Goal: Information Seeking & Learning: Check status

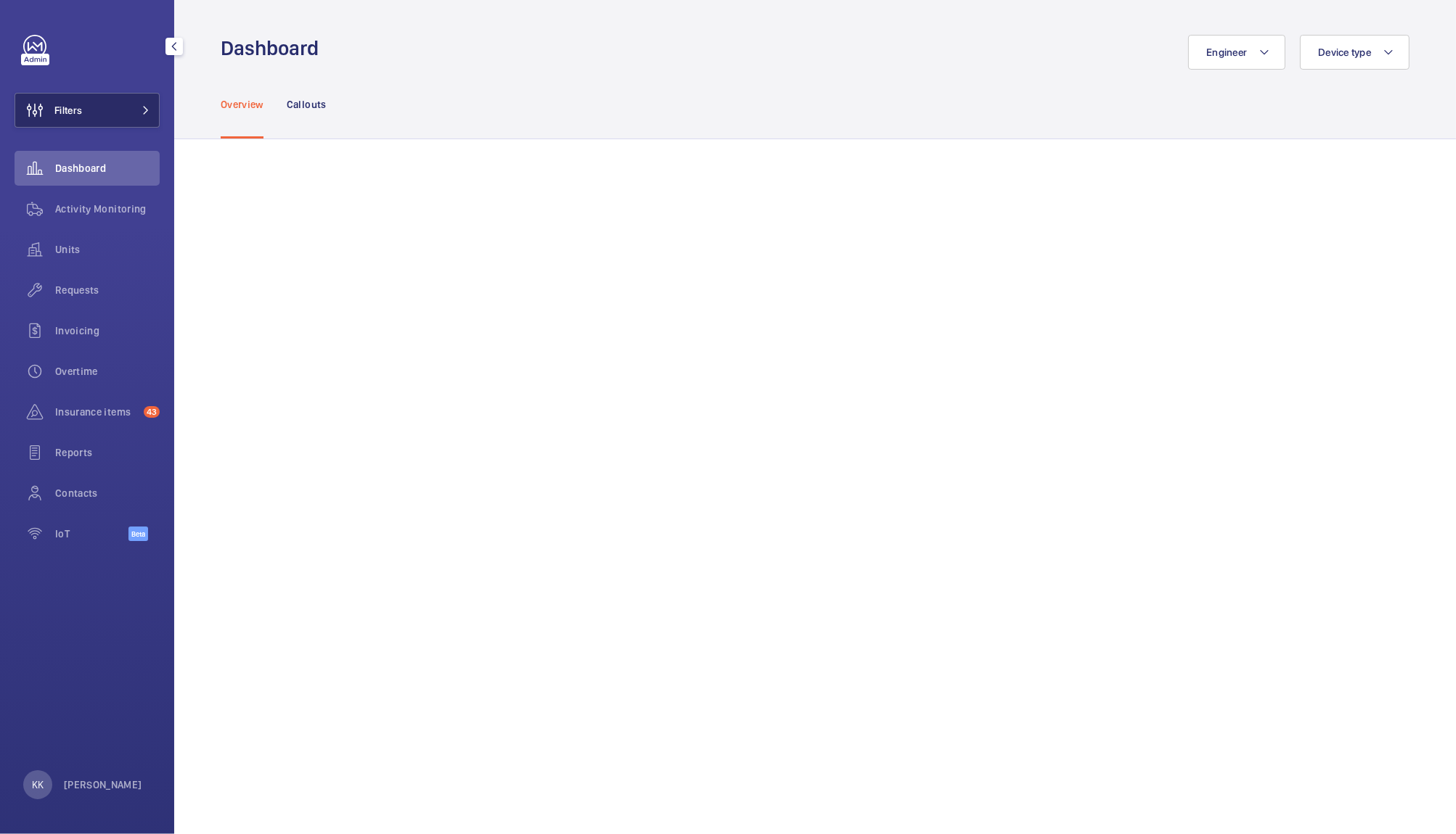
click at [121, 103] on button "Filters" at bounding box center [87, 110] width 145 height 35
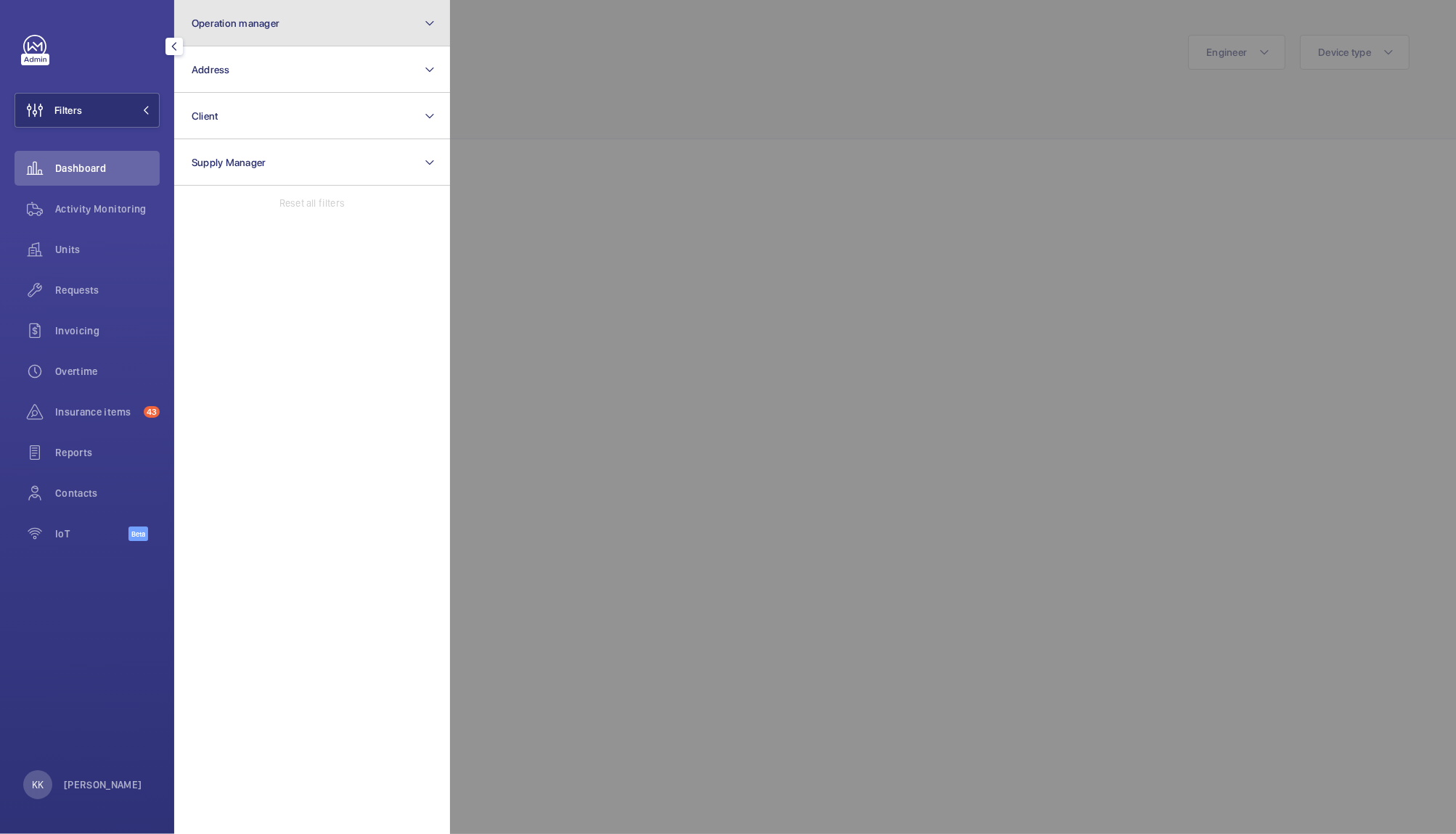
click at [351, 18] on button "Operation manager" at bounding box center [311, 23] width 275 height 47
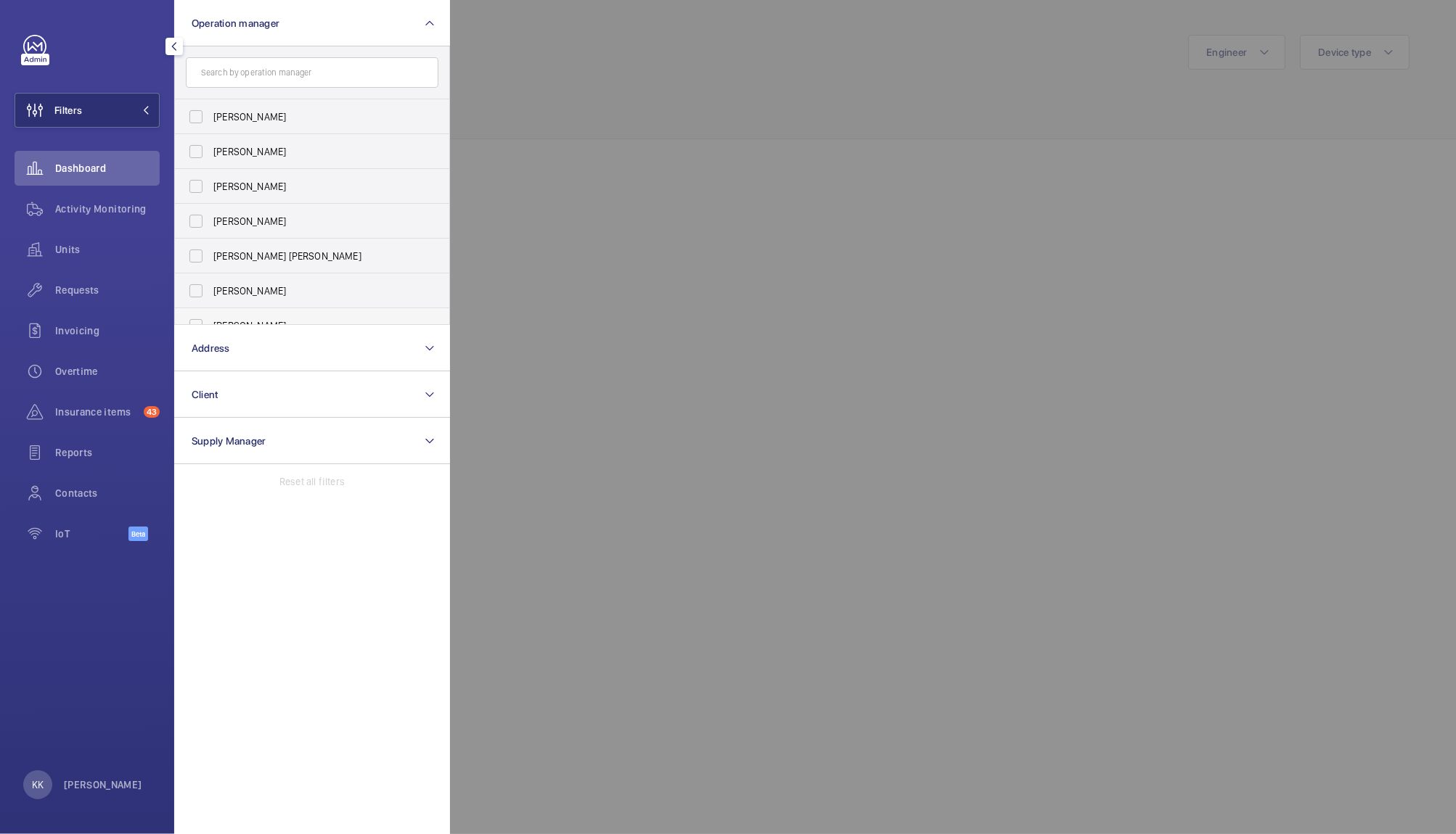
click at [292, 319] on span "[PERSON_NAME]" at bounding box center [313, 325] width 199 height 14
click at [210, 319] on input "[PERSON_NAME]" at bounding box center [196, 325] width 29 height 29
checkbox input "true"
click at [790, 156] on div at bounding box center [1178, 417] width 1456 height 834
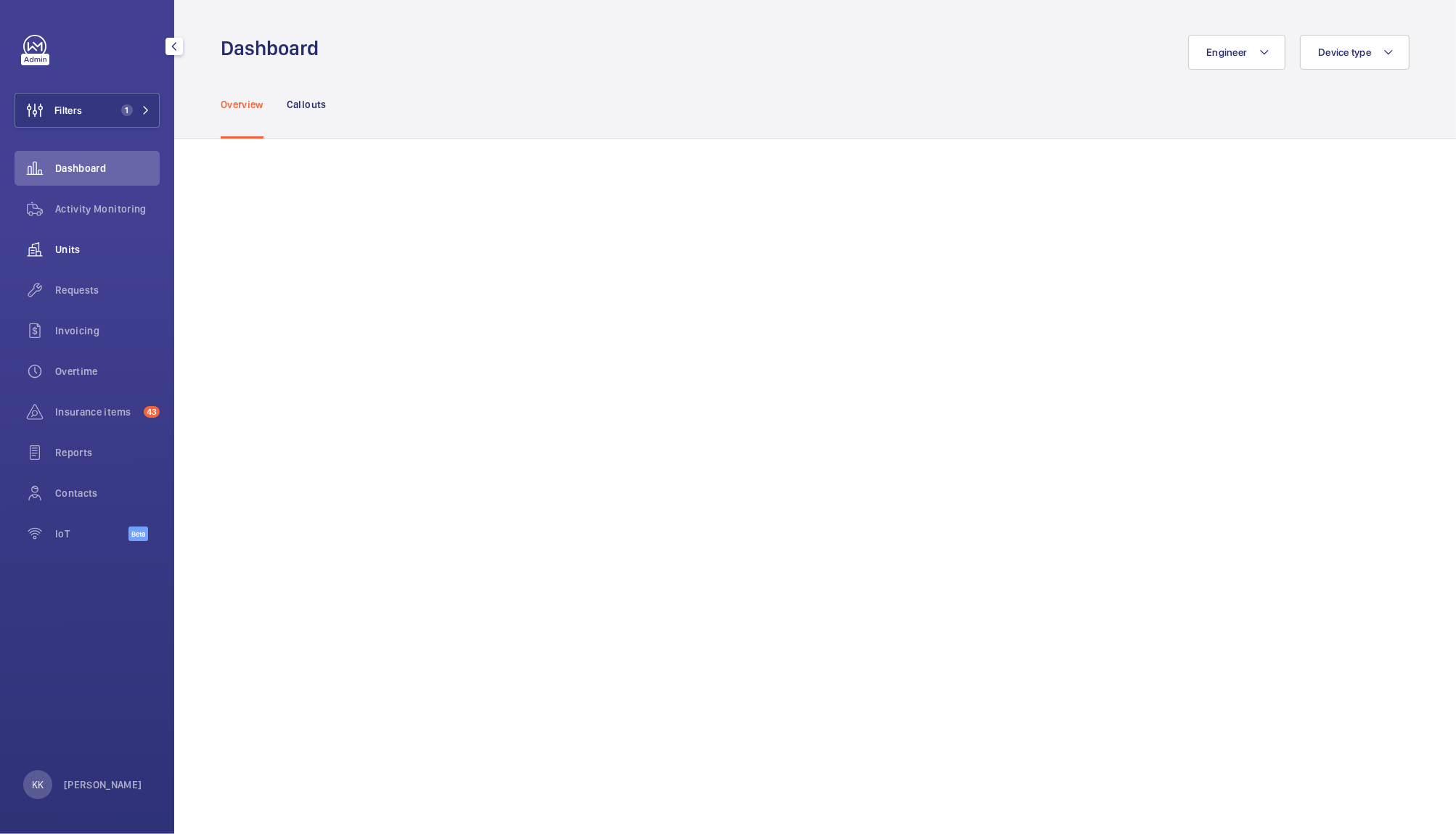
click at [64, 259] on div "Units" at bounding box center [87, 250] width 145 height 35
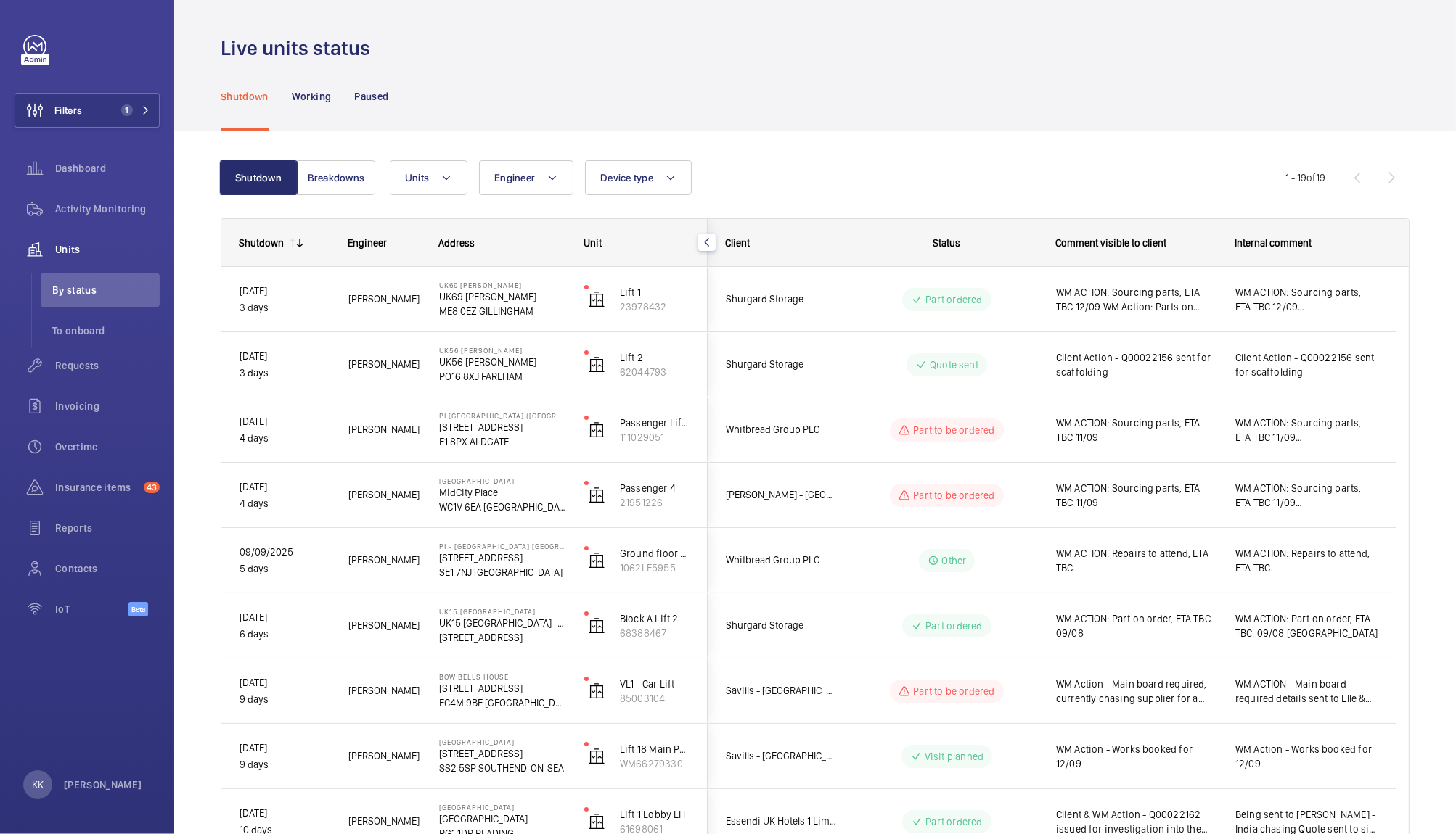
click at [853, 60] on div "Live units status" at bounding box center [815, 48] width 1189 height 27
click at [64, 372] on span "Requests" at bounding box center [107, 366] width 105 height 14
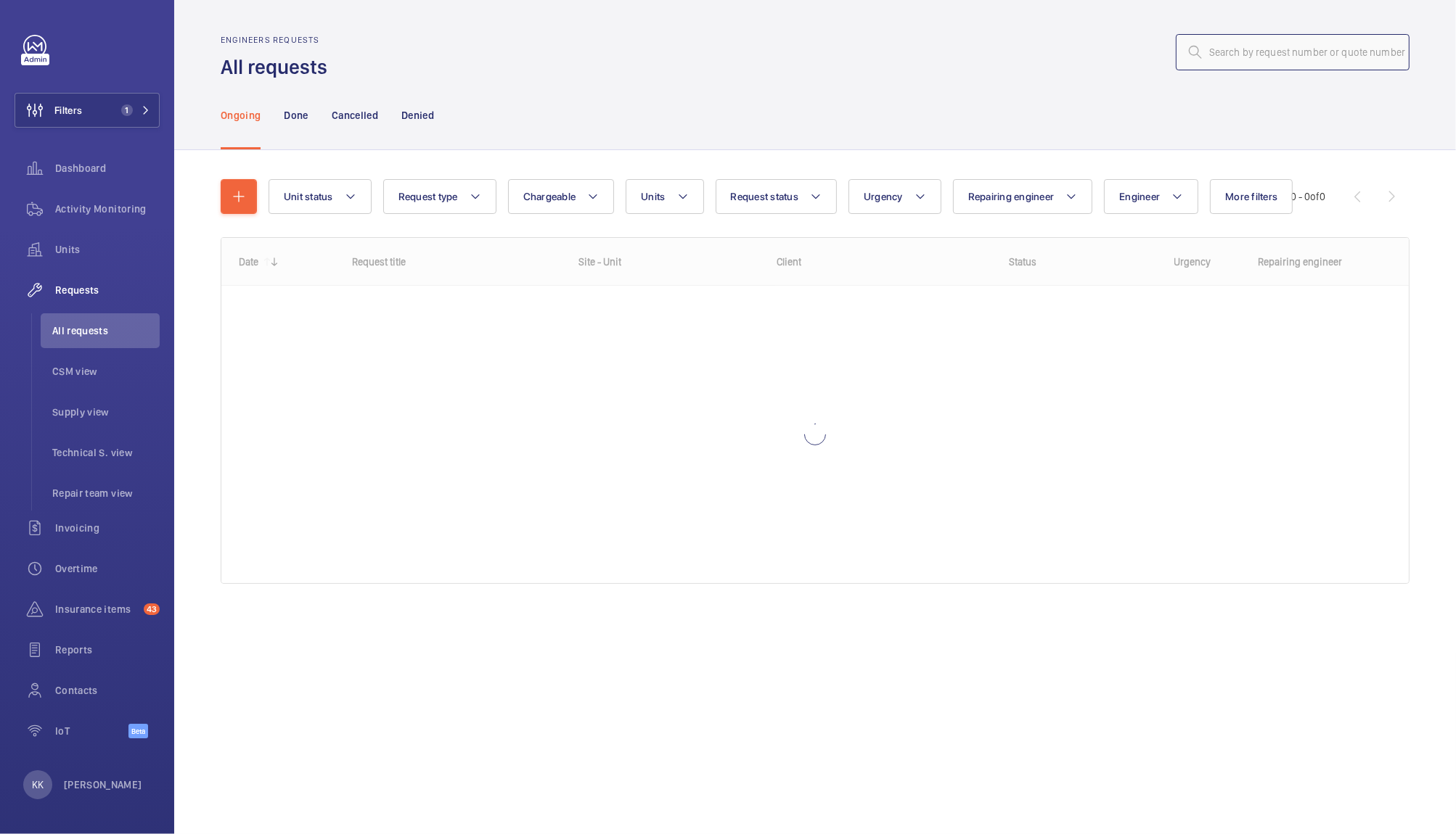
click at [1339, 42] on input "text" at bounding box center [1292, 52] width 233 height 37
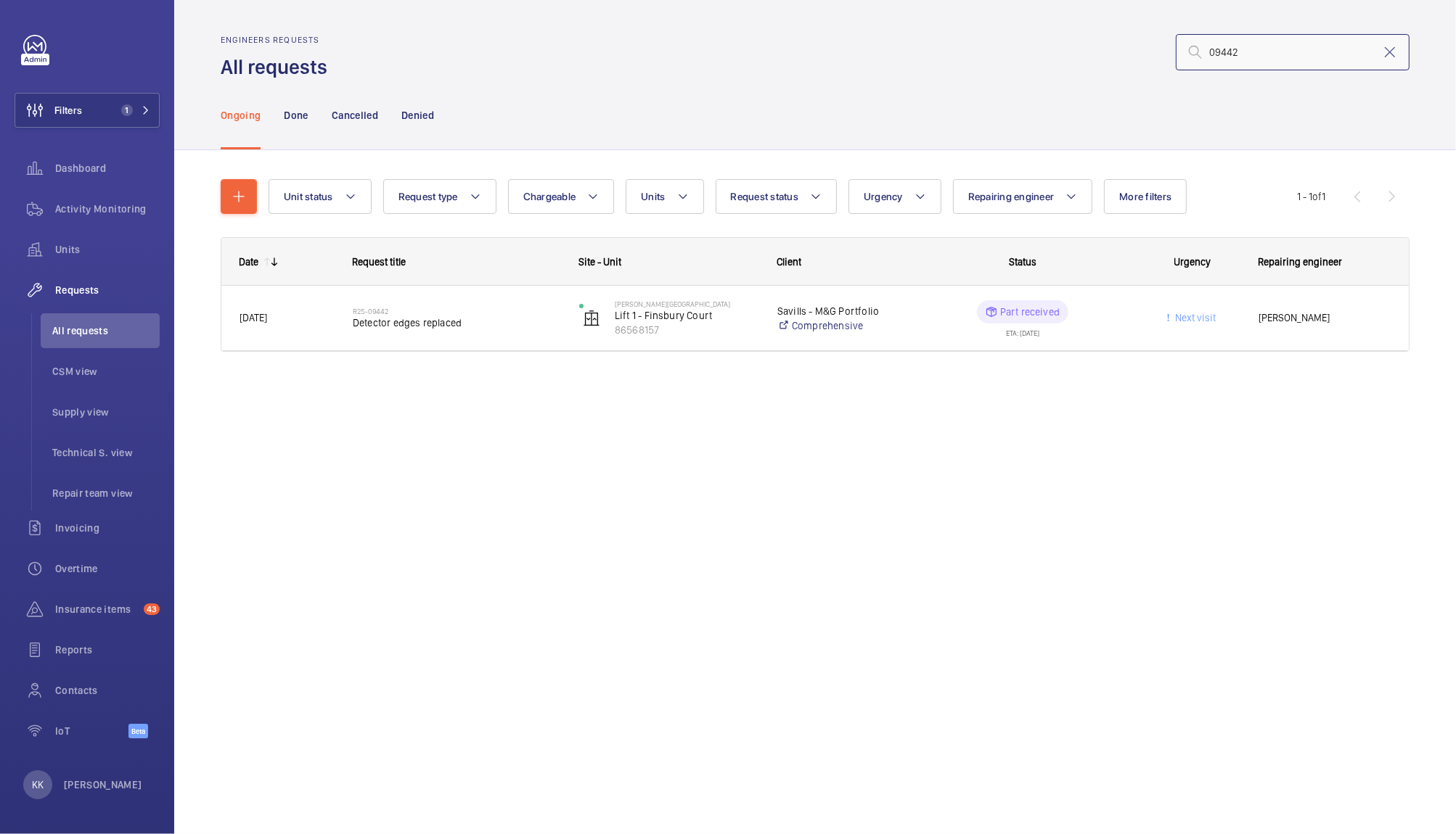
click at [1339, 42] on input "09442" at bounding box center [1292, 52] width 233 height 37
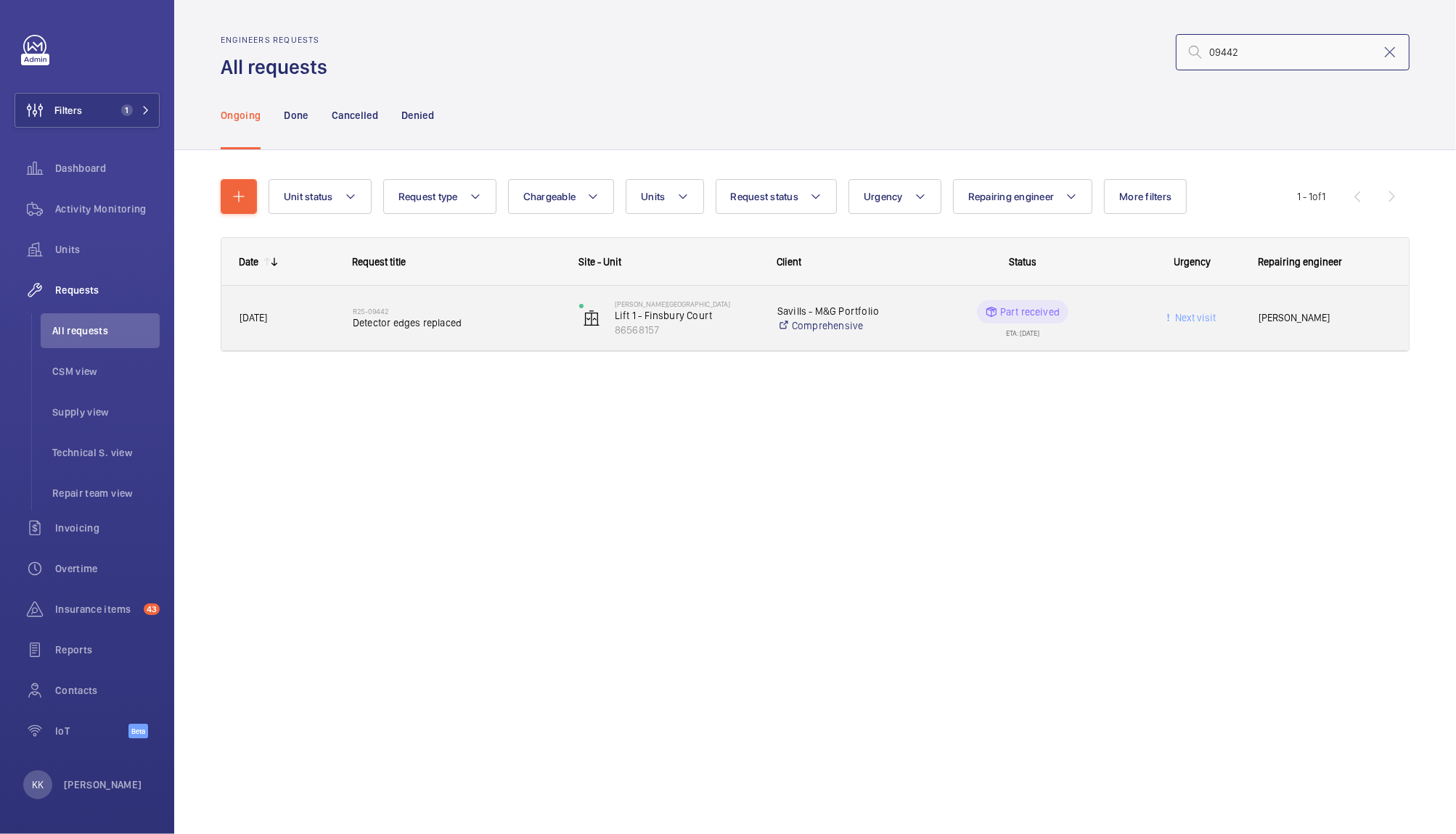
type input "09442"
click at [408, 323] on span "Detector edges replaced" at bounding box center [456, 323] width 207 height 14
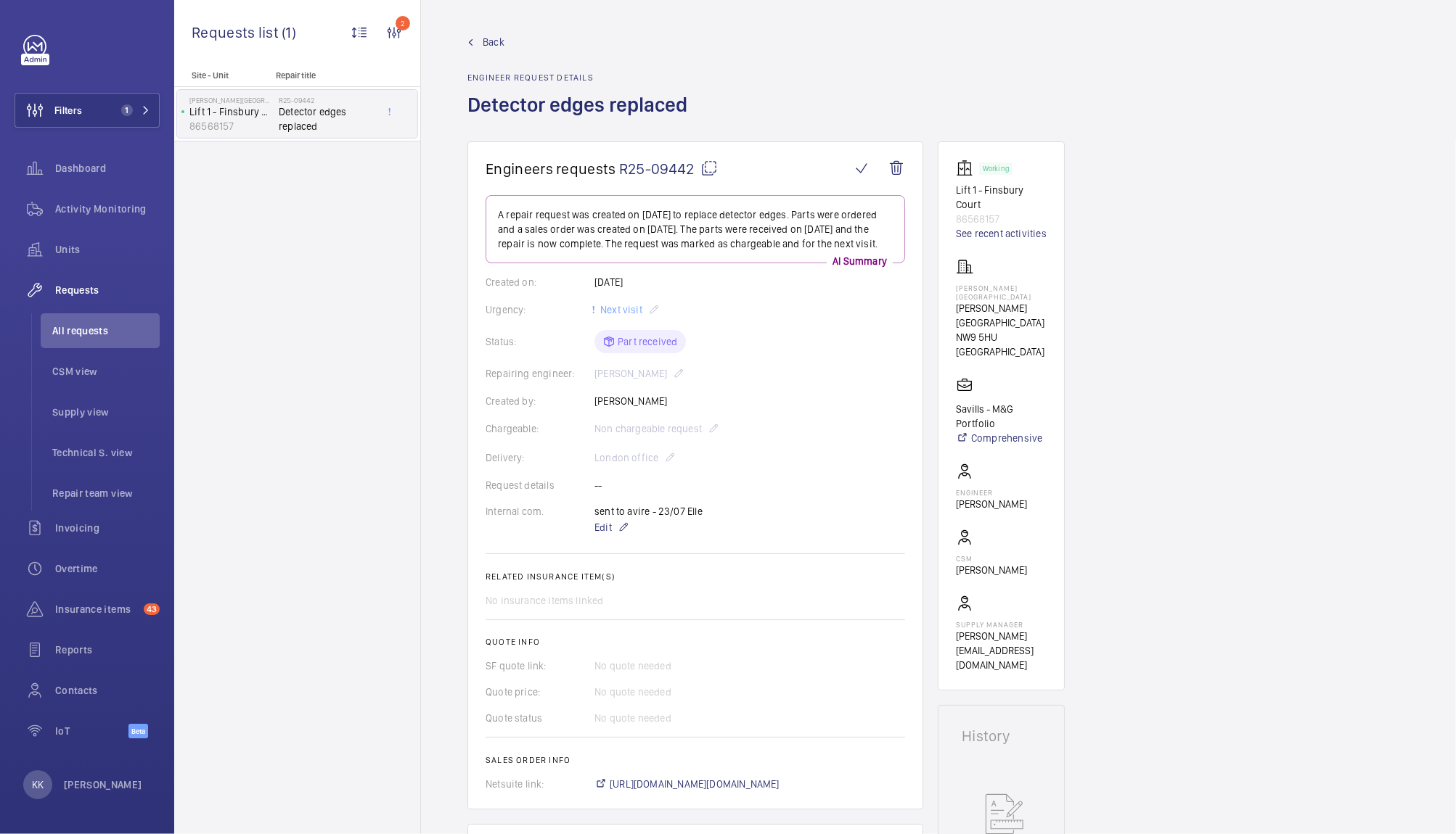
click at [659, 167] on span "R25-09442" at bounding box center [668, 168] width 98 height 18
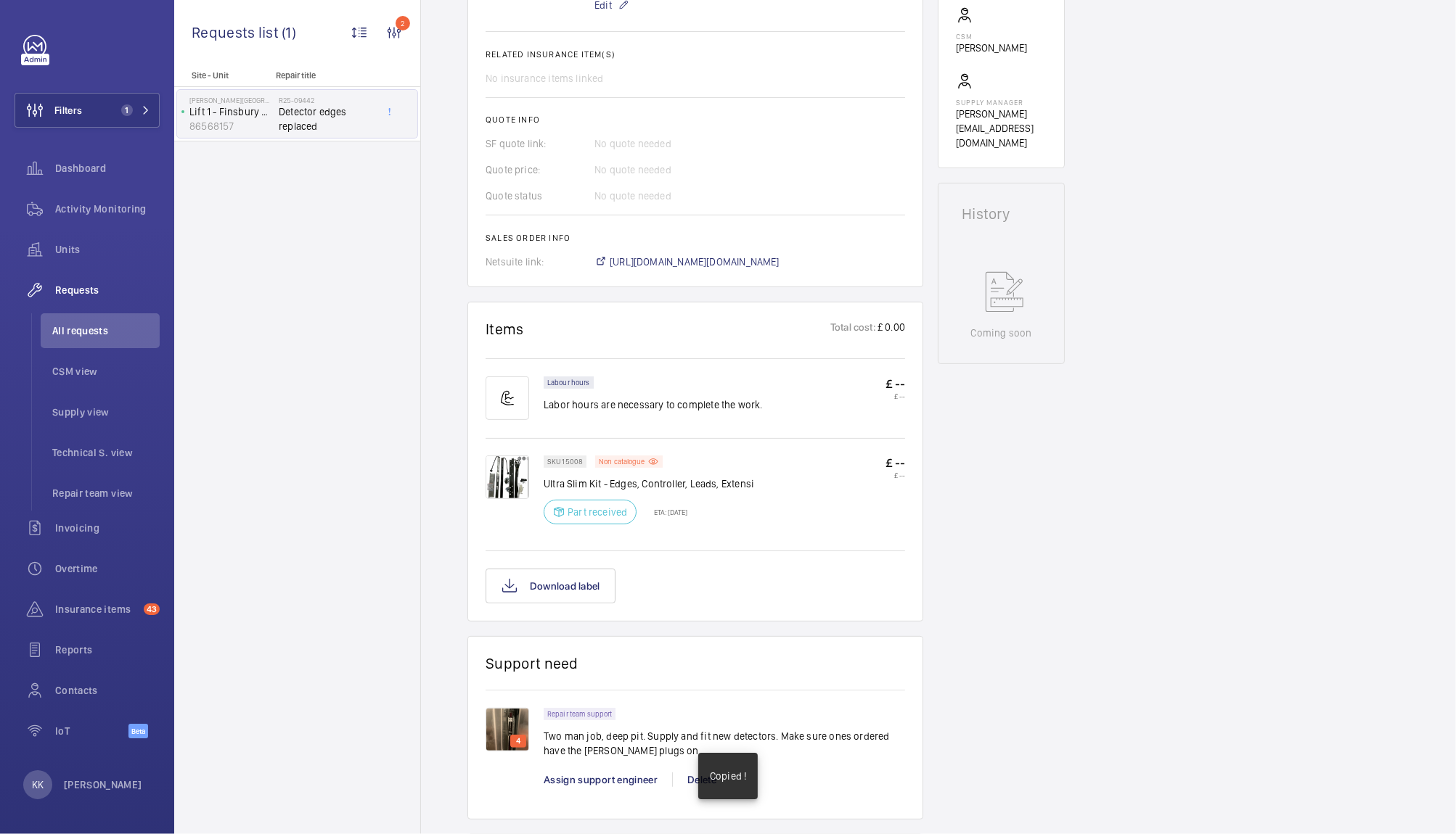
scroll to position [632, 0]
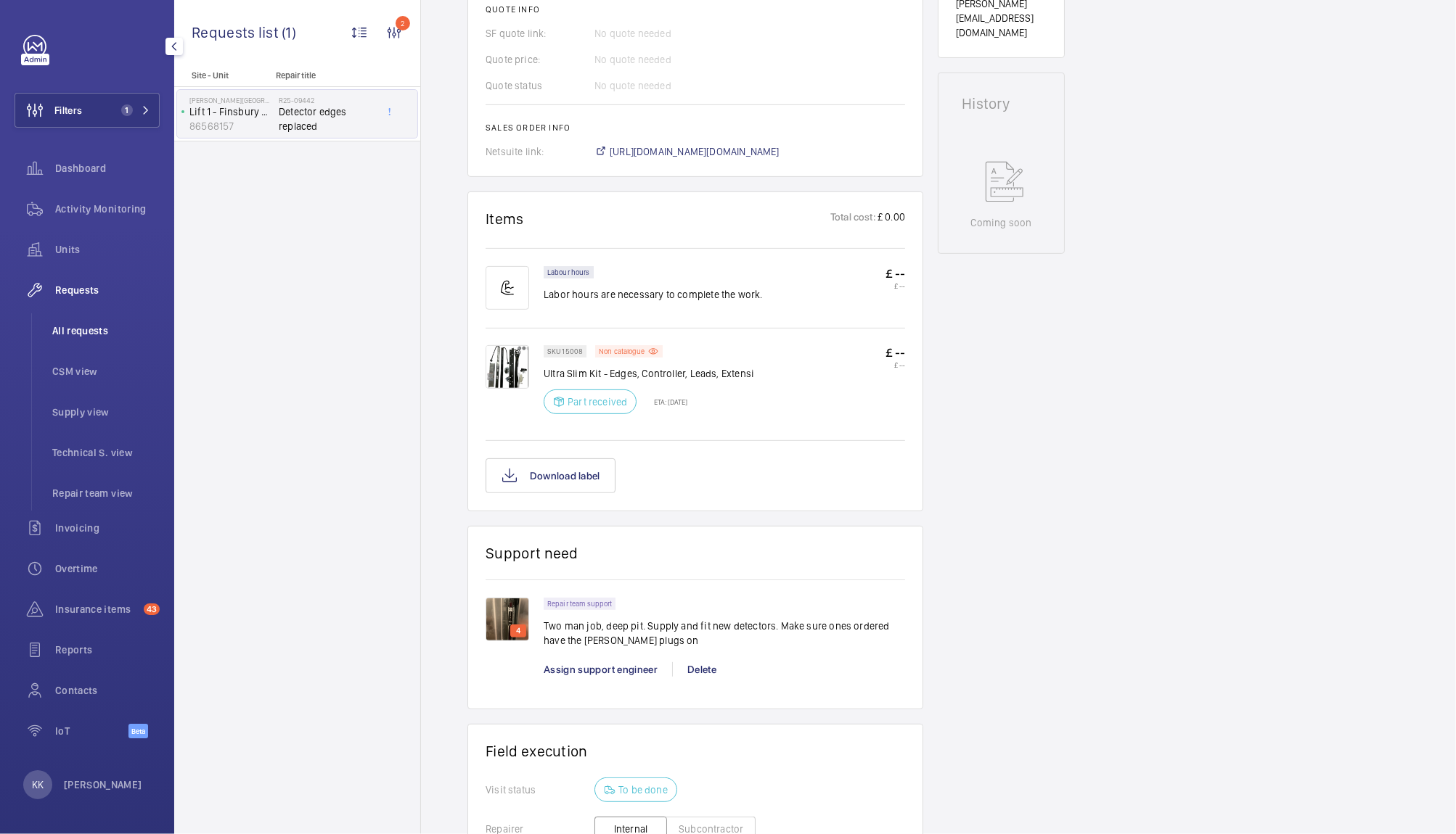
click at [64, 343] on li "All requests" at bounding box center [100, 331] width 119 height 35
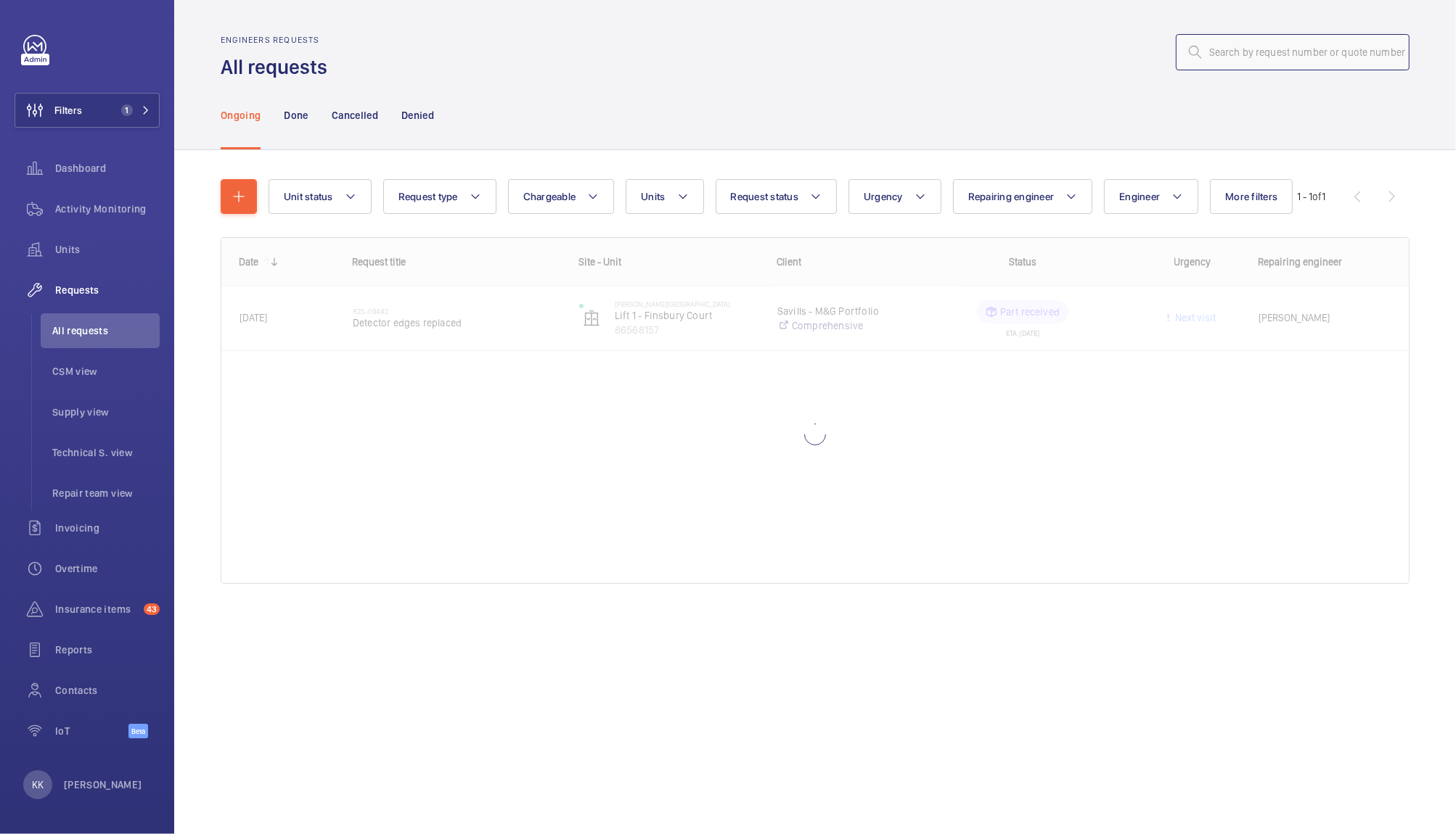
click at [1219, 47] on input "text" at bounding box center [1292, 52] width 233 height 37
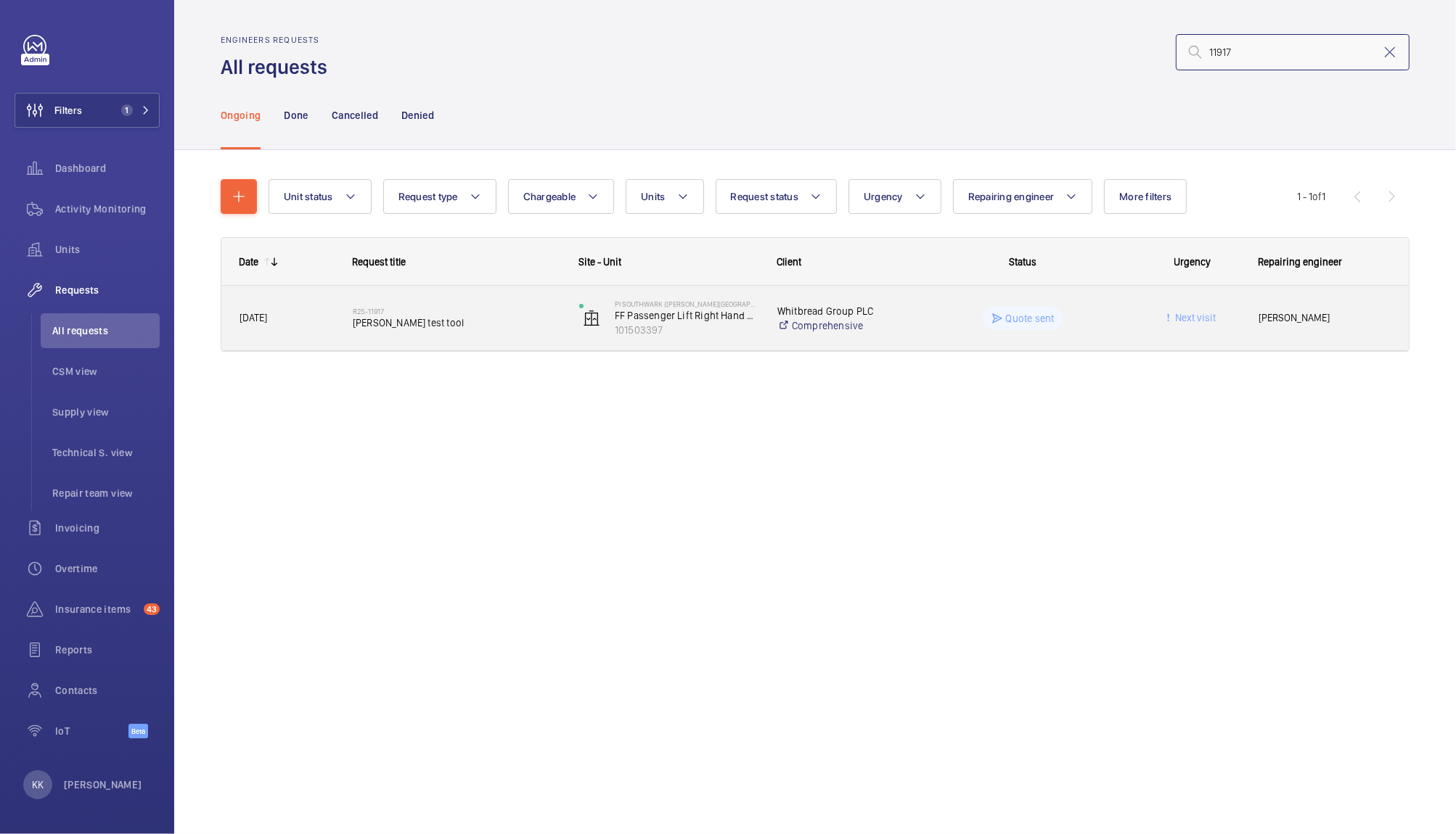
type input "11917"
click at [447, 316] on span "[PERSON_NAME] test tool" at bounding box center [456, 323] width 207 height 14
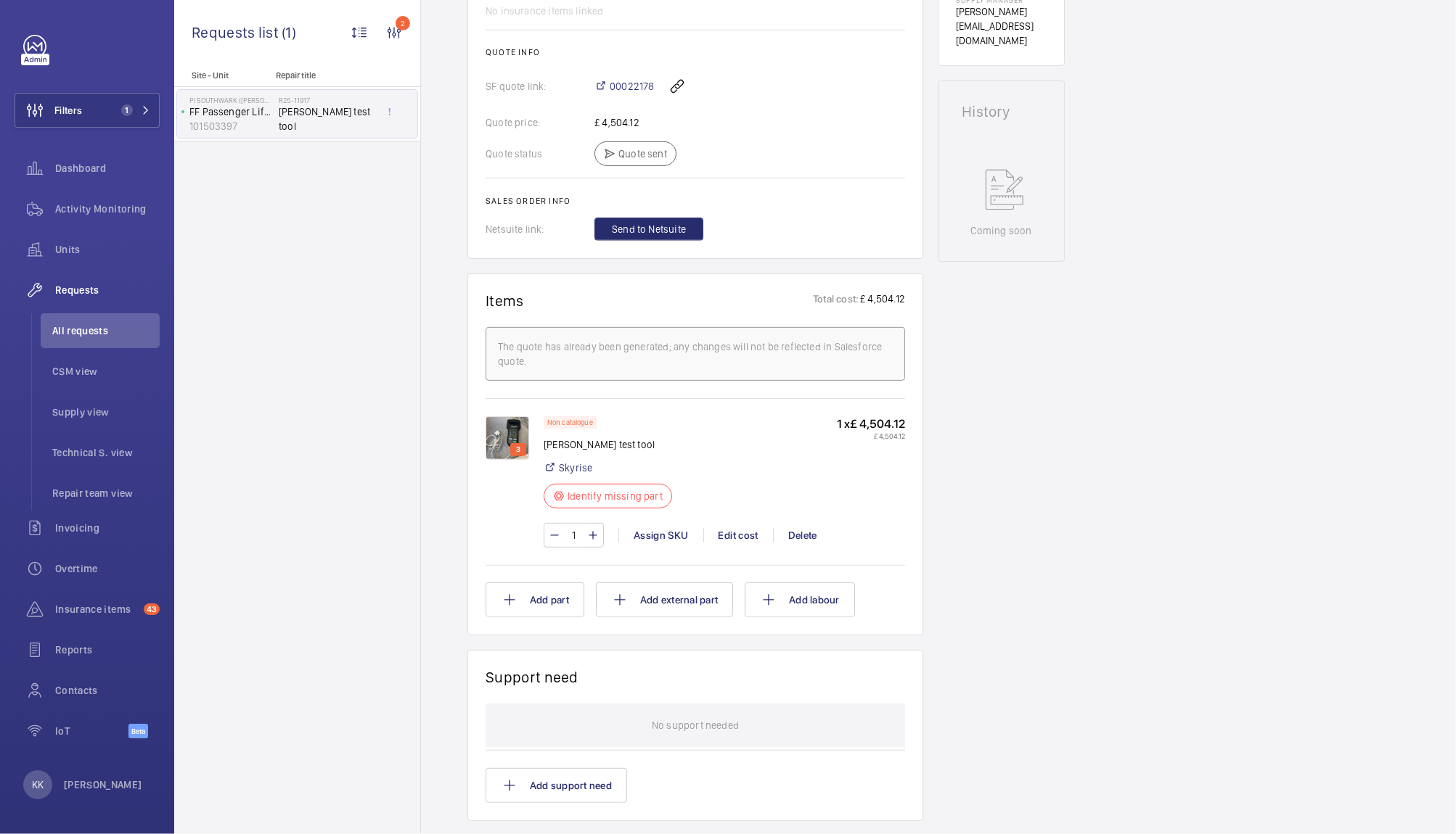
scroll to position [640, 0]
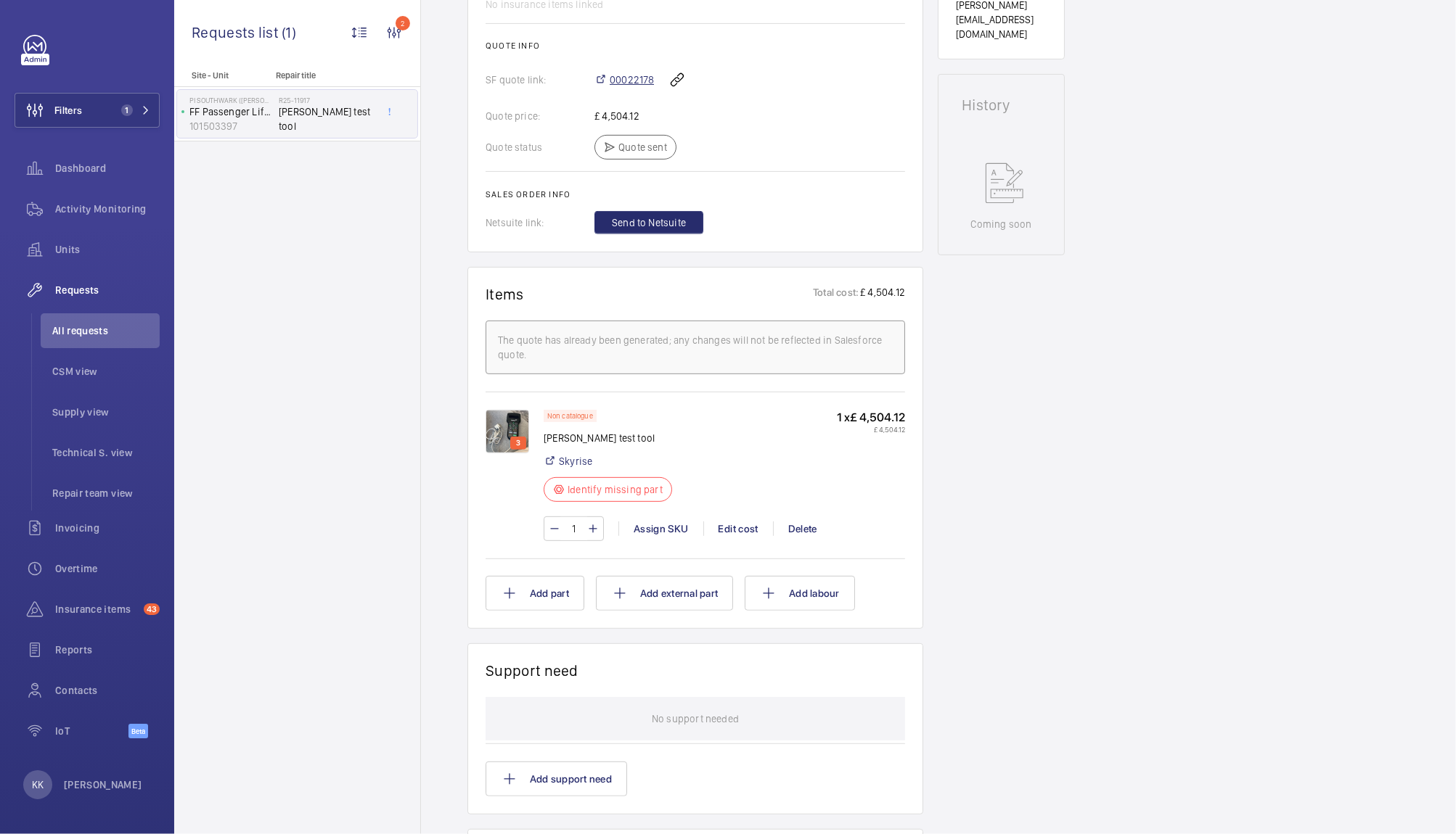
click at [633, 75] on span "00022178" at bounding box center [632, 79] width 44 height 14
click at [452, 211] on div "Engineers requests R25-11917 A repair request was created on [DATE] for an [PER…" at bounding box center [938, 358] width 1035 height 1712
click at [1167, 266] on div "Engineers requests R25-11917 A repair request was created on [DATE] for an [PER…" at bounding box center [938, 358] width 1035 height 1712
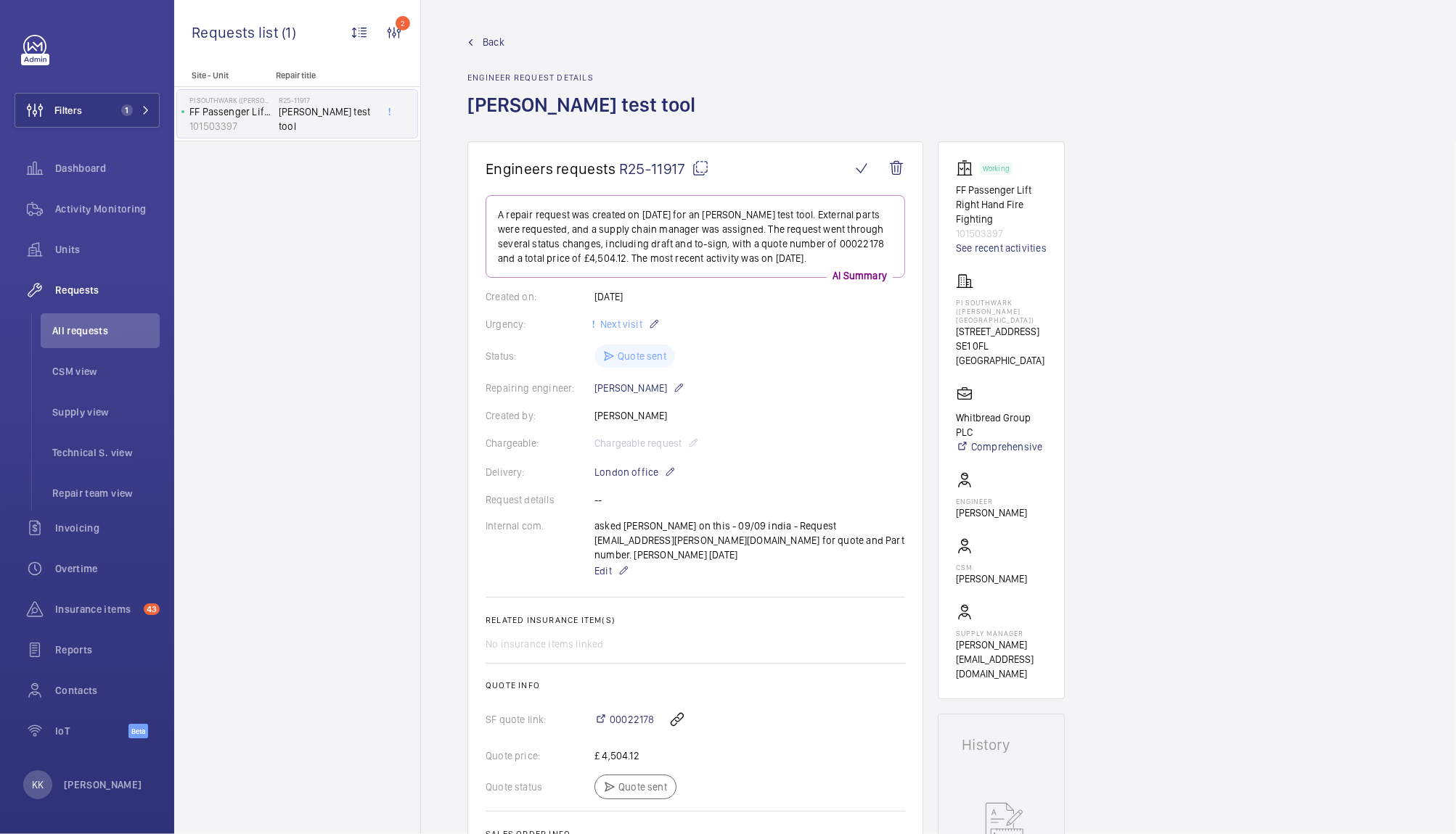
click at [1029, 29] on wm-front-admin-header "Back Engineer request details [PERSON_NAME] test tool" at bounding box center [938, 71] width 1035 height 141
click at [753, 95] on div "Back Engineer request details [PERSON_NAME] test tool" at bounding box center [938, 88] width 942 height 106
click at [680, 74] on div "Back Engineer request details [PERSON_NAME] test tool" at bounding box center [938, 88] width 942 height 106
click at [969, 142] on wm-front-card "Working FF Passenger Lift Right Hand Fire Fighting 101503397 See recent activit…" at bounding box center [1001, 420] width 127 height 558
click at [930, 112] on div "Back Engineer request details [PERSON_NAME] test tool" at bounding box center [938, 88] width 942 height 106
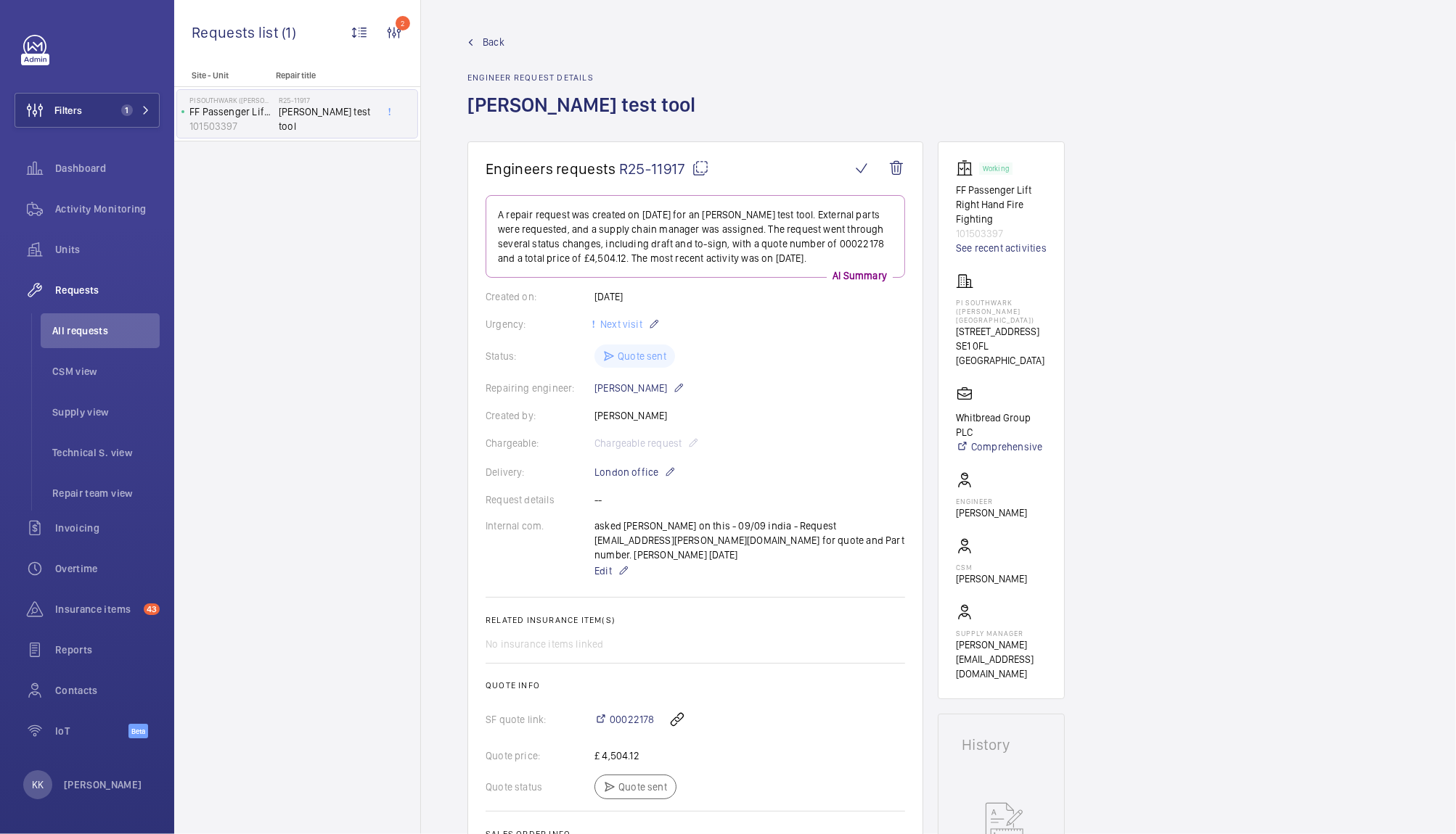
click at [826, 58] on div "Back Engineer request details [PERSON_NAME] test tool" at bounding box center [938, 88] width 942 height 106
click at [712, 36] on div "Back Engineer request details [PERSON_NAME] test tool" at bounding box center [938, 88] width 942 height 106
click at [693, 27] on wm-front-admin-header "Back Engineer request details [PERSON_NAME] test tool" at bounding box center [938, 71] width 1035 height 141
click at [708, 76] on div "Back Engineer request details [PERSON_NAME] test tool" at bounding box center [938, 88] width 942 height 106
click at [806, 79] on div "Back Engineer request details [PERSON_NAME] test tool" at bounding box center [938, 88] width 942 height 106
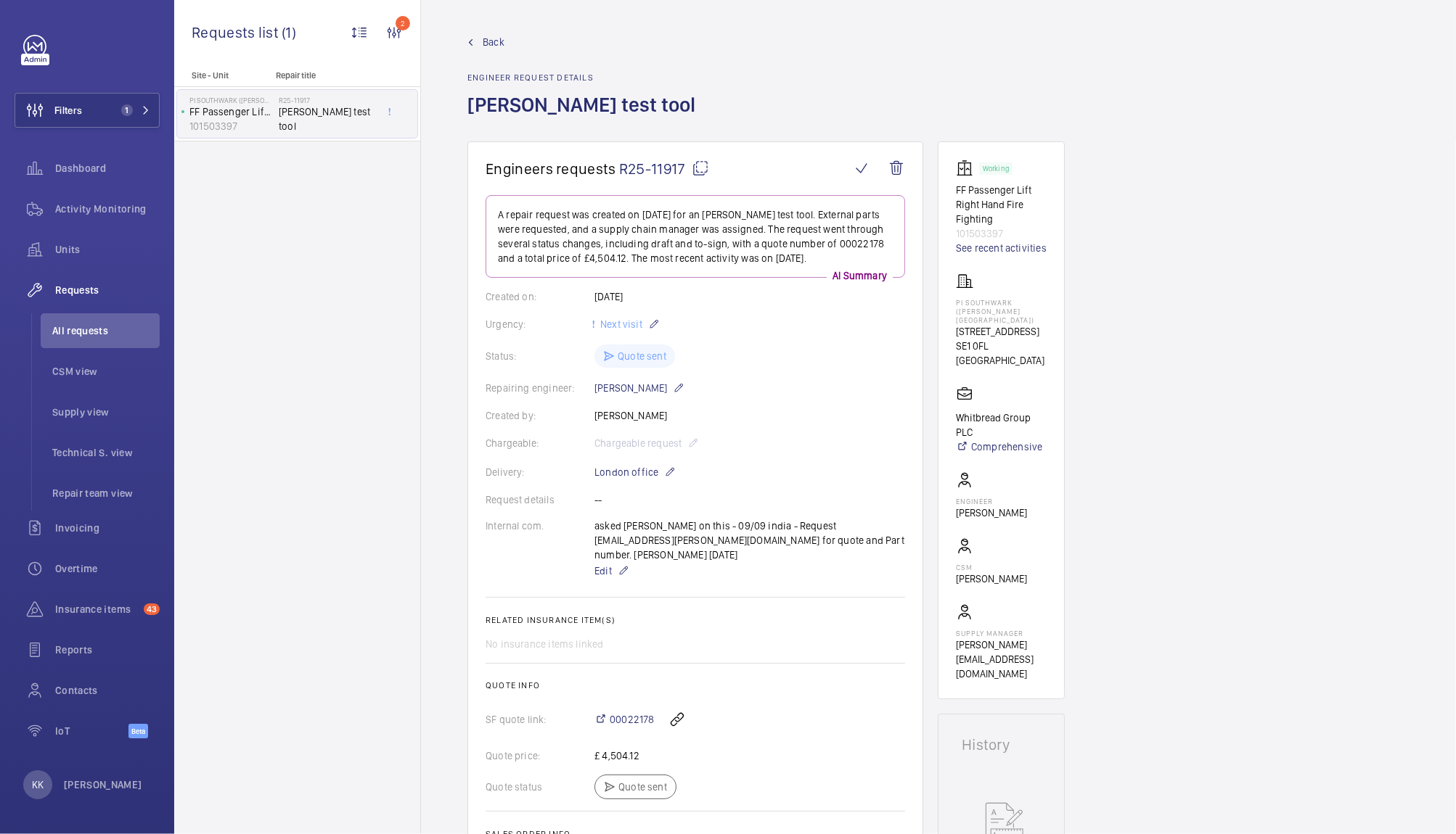
click at [722, 59] on div "Back Engineer request details [PERSON_NAME] test tool" at bounding box center [938, 88] width 942 height 106
click at [836, 68] on div "Back Engineer request details [PERSON_NAME] test tool" at bounding box center [938, 88] width 942 height 106
click at [95, 260] on div "Units" at bounding box center [87, 250] width 145 height 35
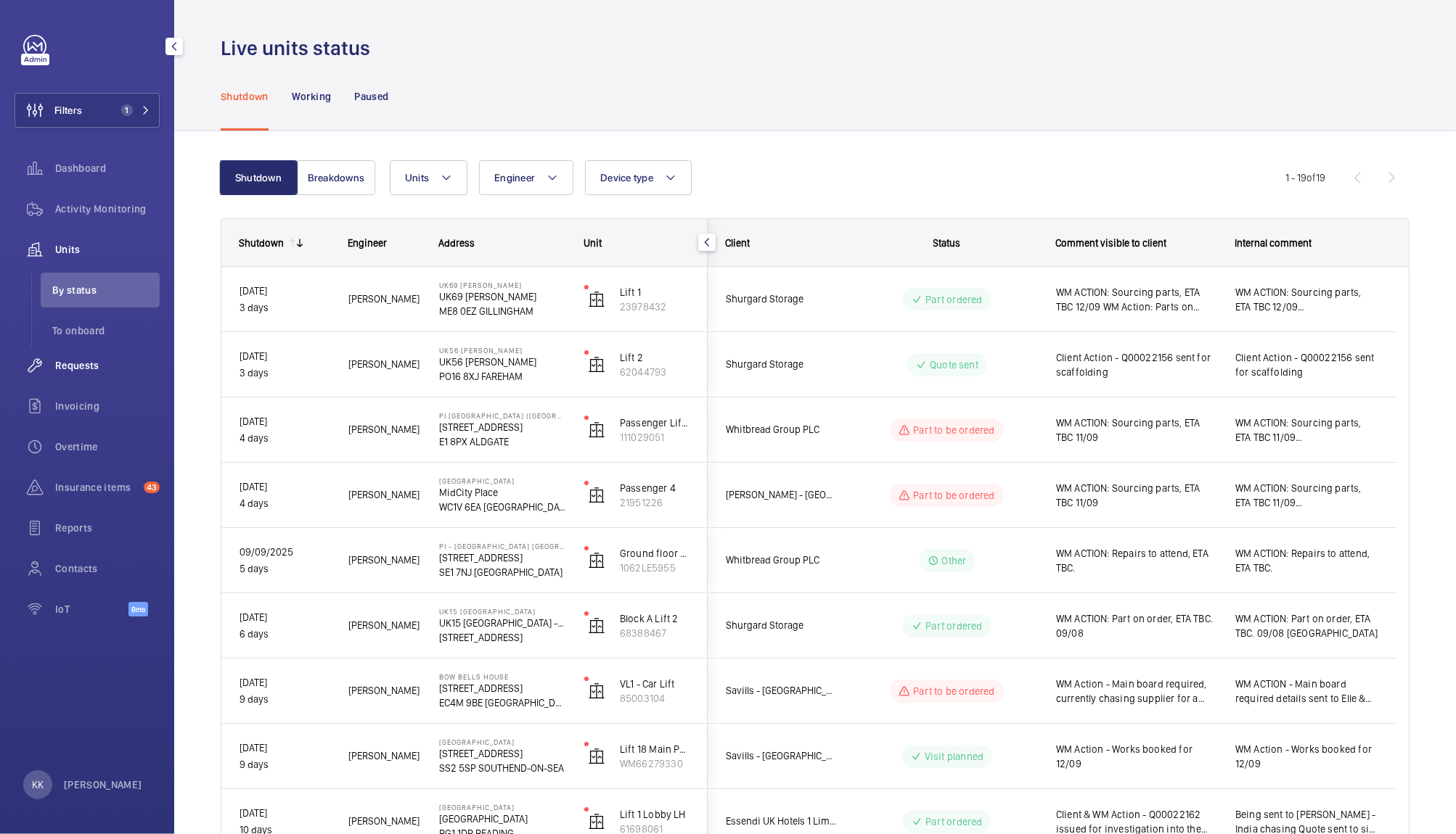
click at [98, 366] on span "Requests" at bounding box center [107, 366] width 105 height 14
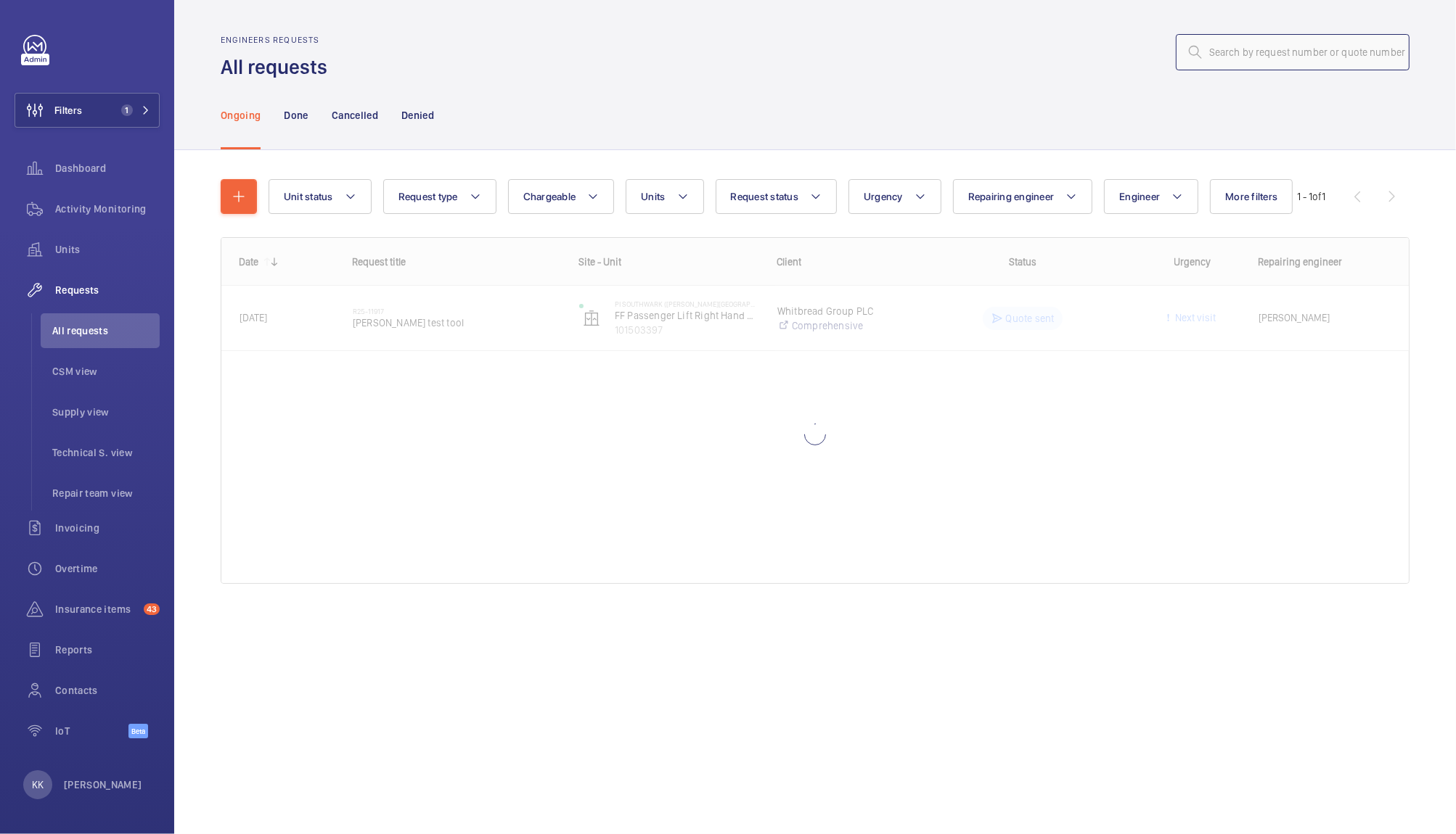
click at [1293, 47] on input "text" at bounding box center [1292, 52] width 233 height 37
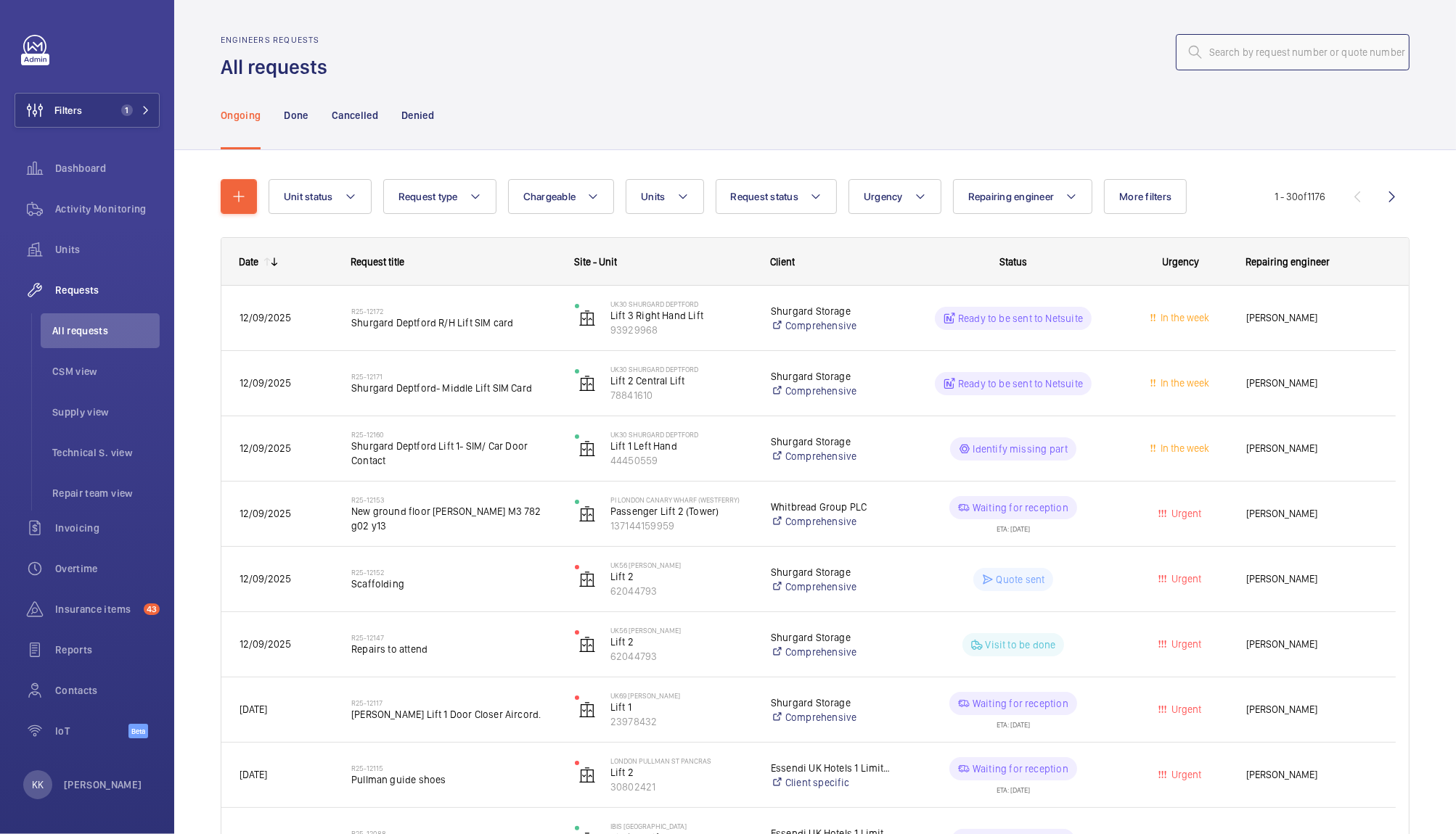
paste input "09442"
type input "09442"
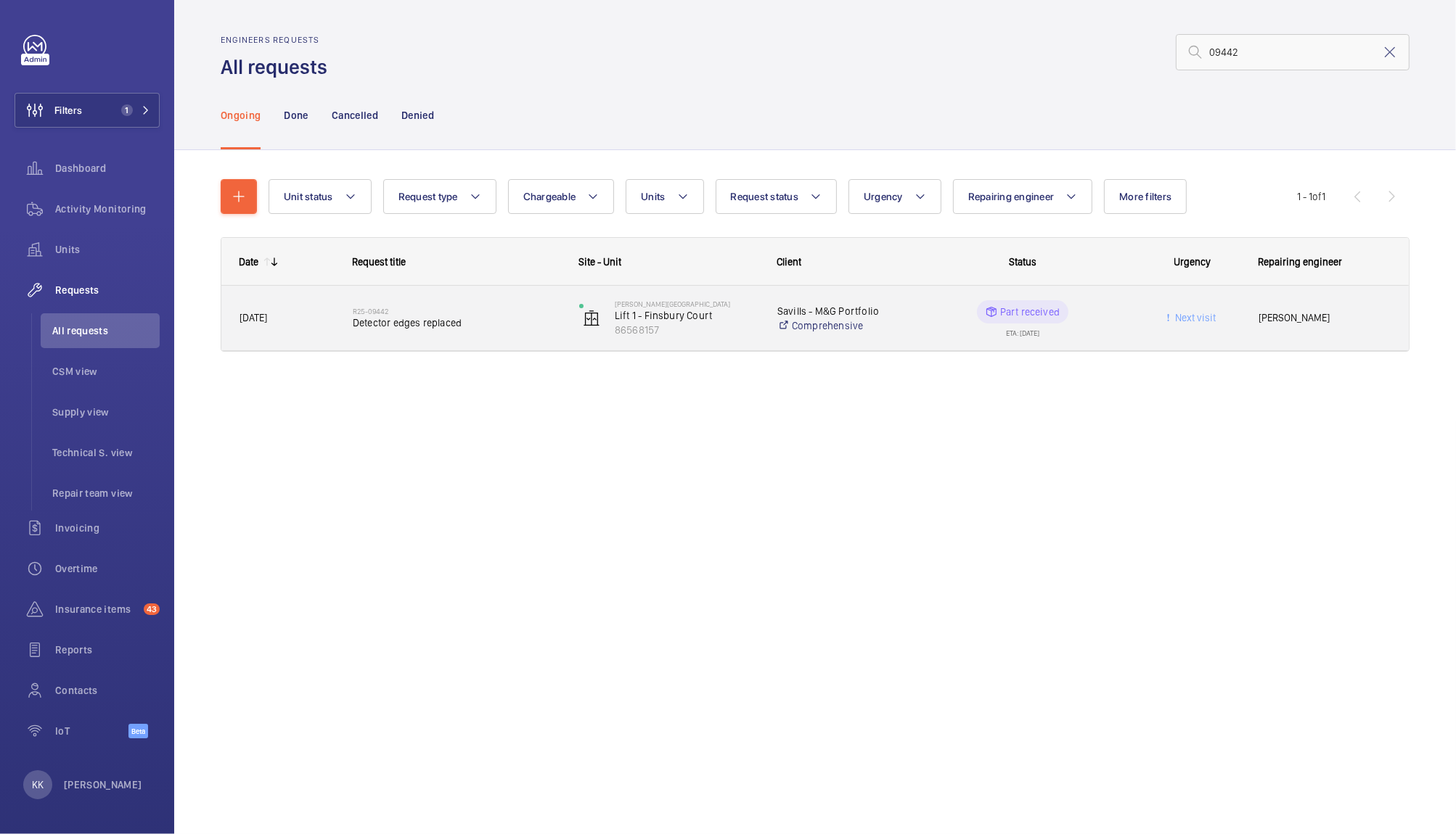
click at [442, 349] on div "R25-09442 Detector edges replaced" at bounding box center [447, 318] width 225 height 65
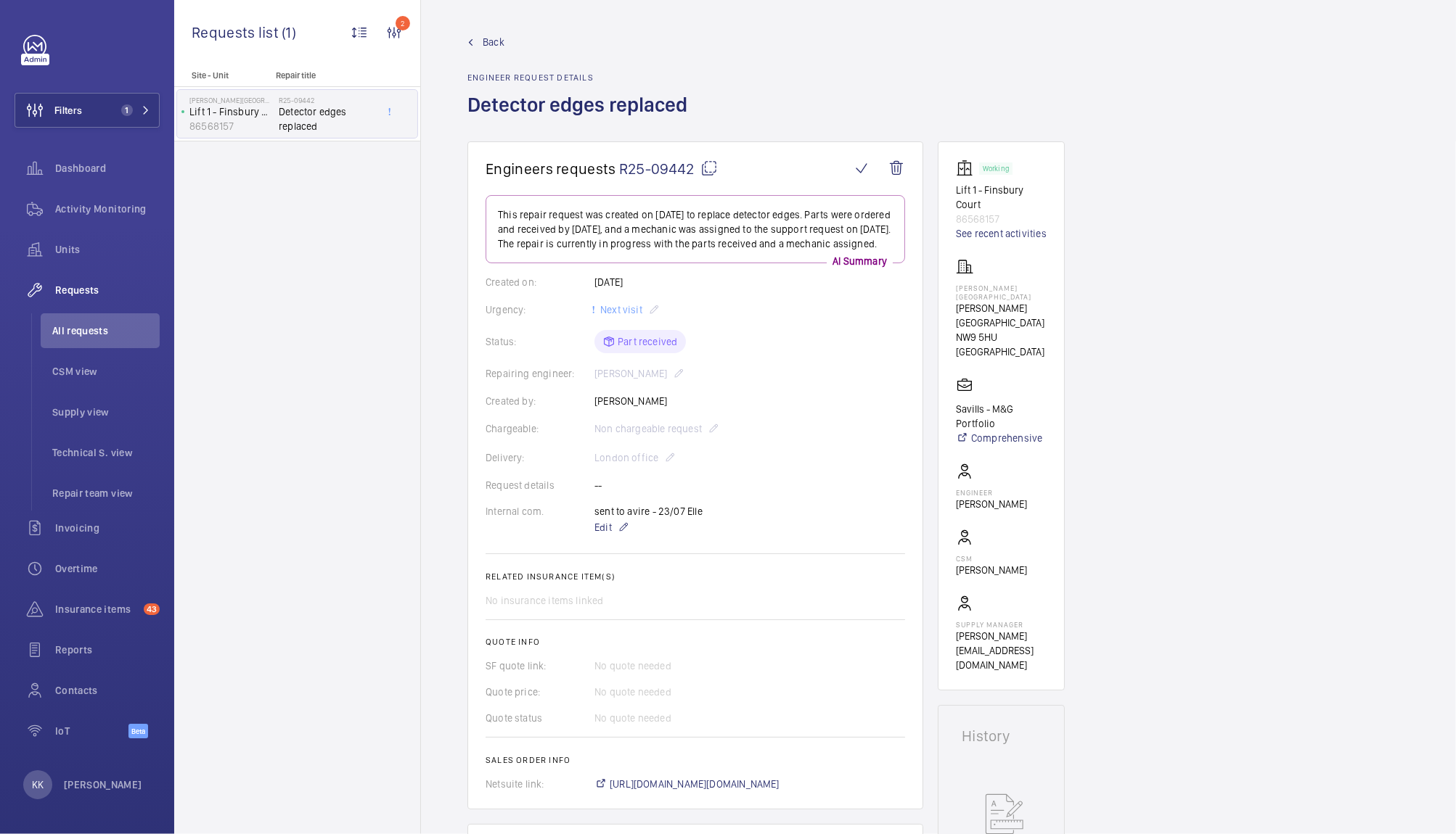
click at [966, 78] on div "Back Engineer request details Detector edges replaced" at bounding box center [938, 88] width 942 height 106
